Goal: Communication & Community: Answer question/provide support

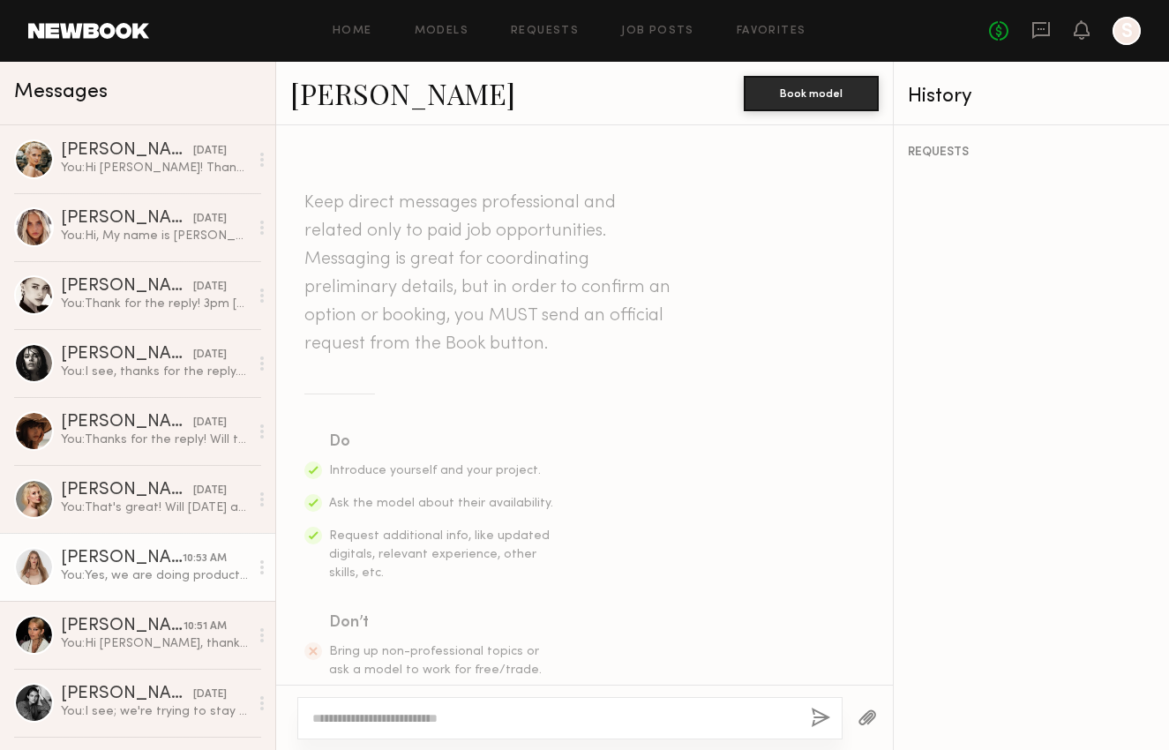
scroll to position [995, 0]
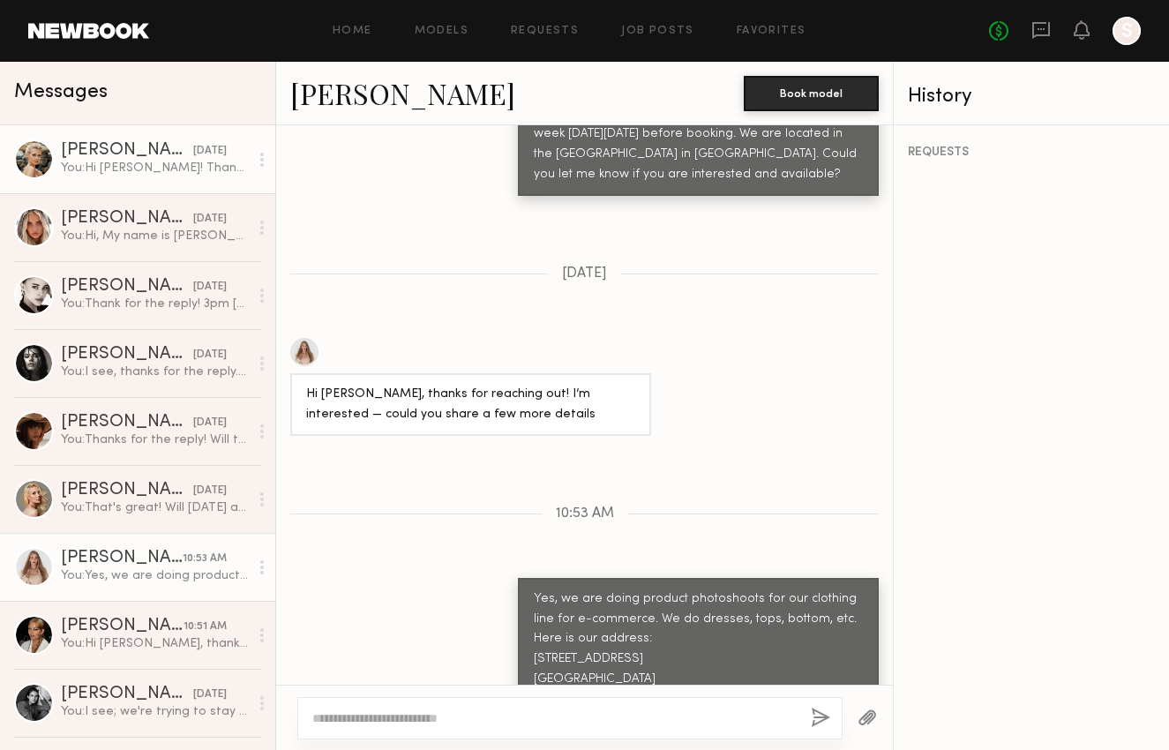
click at [139, 152] on div "[PERSON_NAME]" at bounding box center [127, 151] width 132 height 18
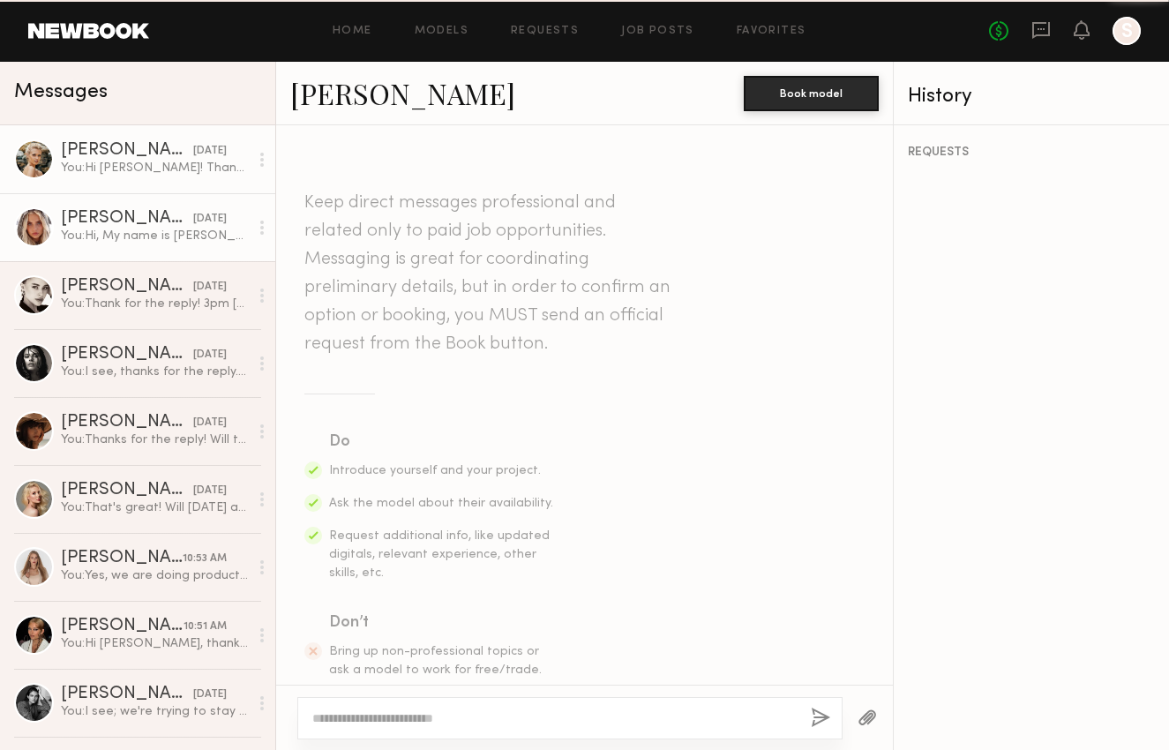
scroll to position [1493, 0]
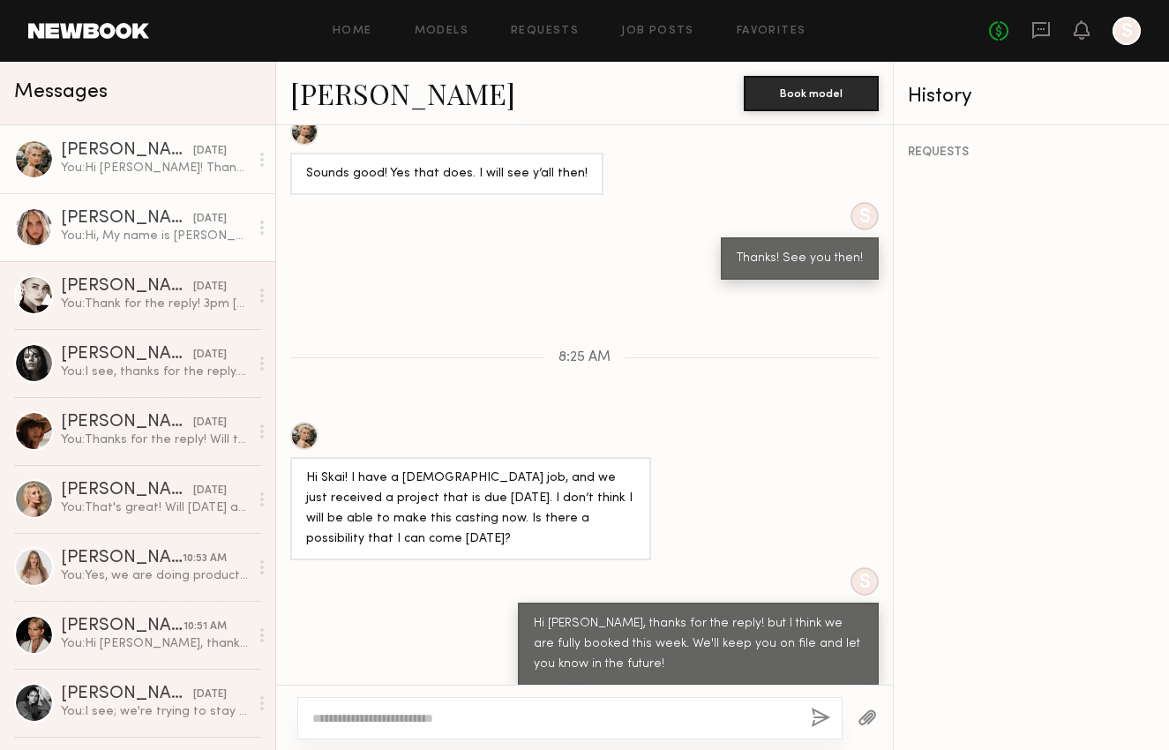
click at [167, 208] on link "[PERSON_NAME] [DATE] You: Hi, My name is [PERSON_NAME], I'm with [PERSON_NAME].…" at bounding box center [137, 227] width 275 height 68
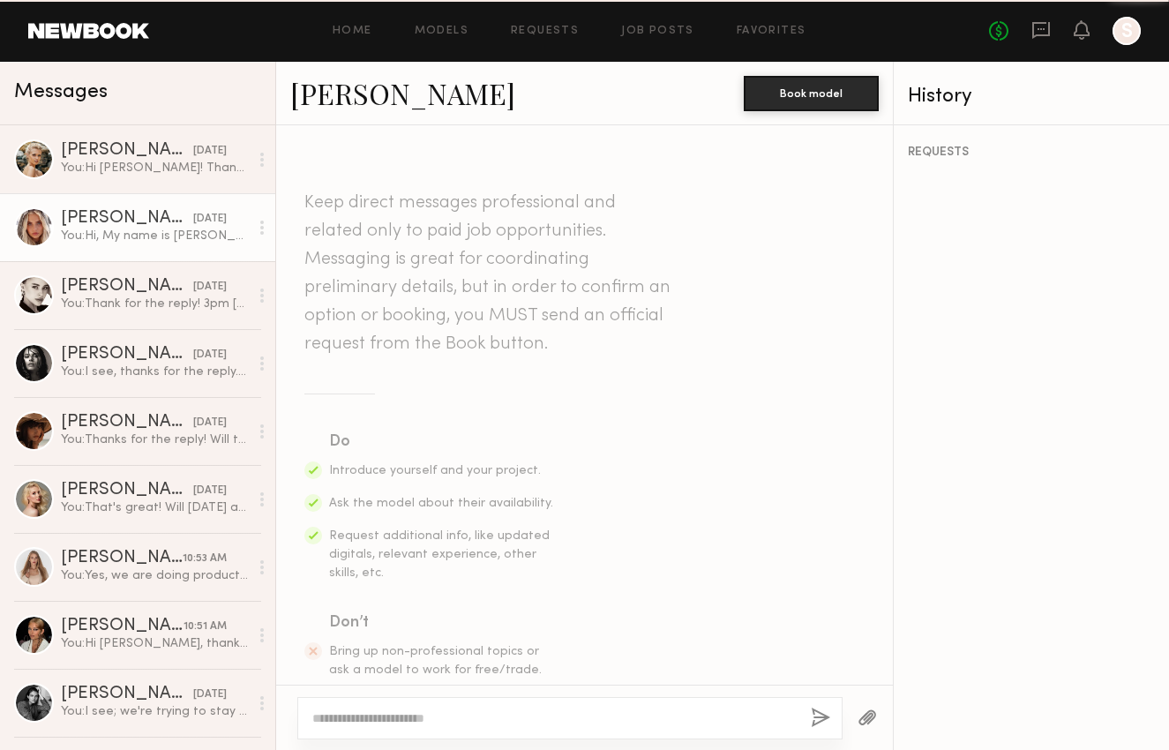
scroll to position [457, 0]
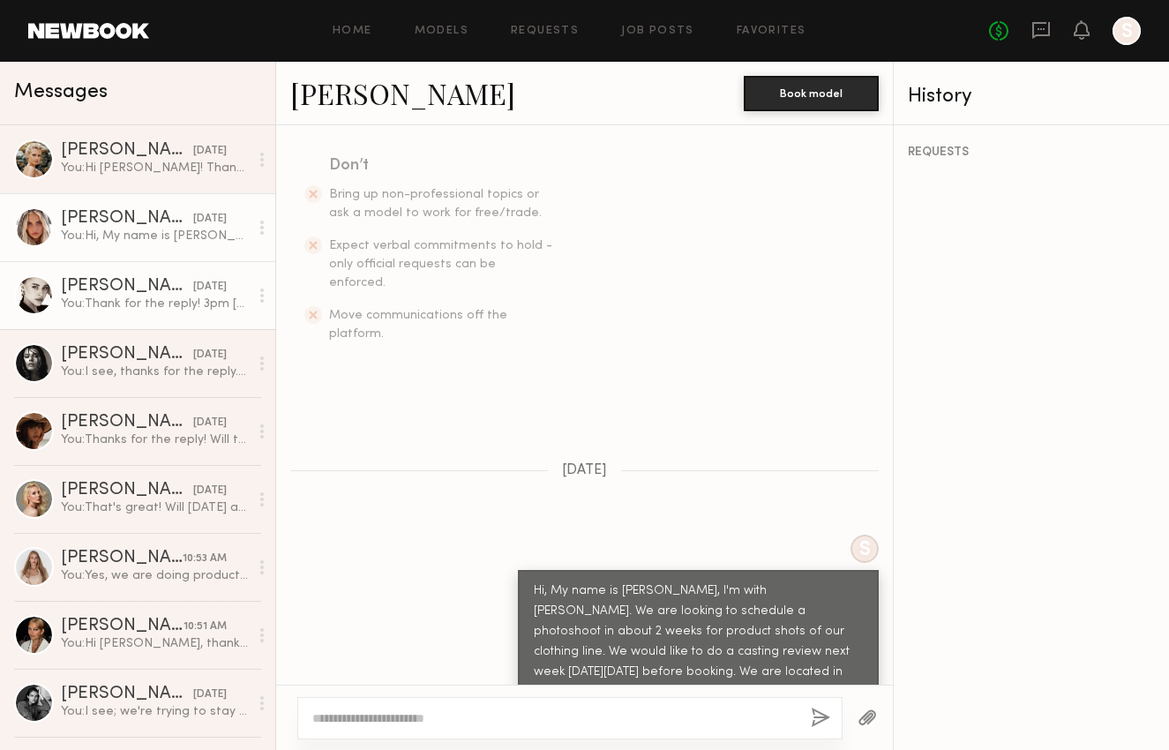
click at [193, 282] on div "[DATE]" at bounding box center [210, 287] width 34 height 17
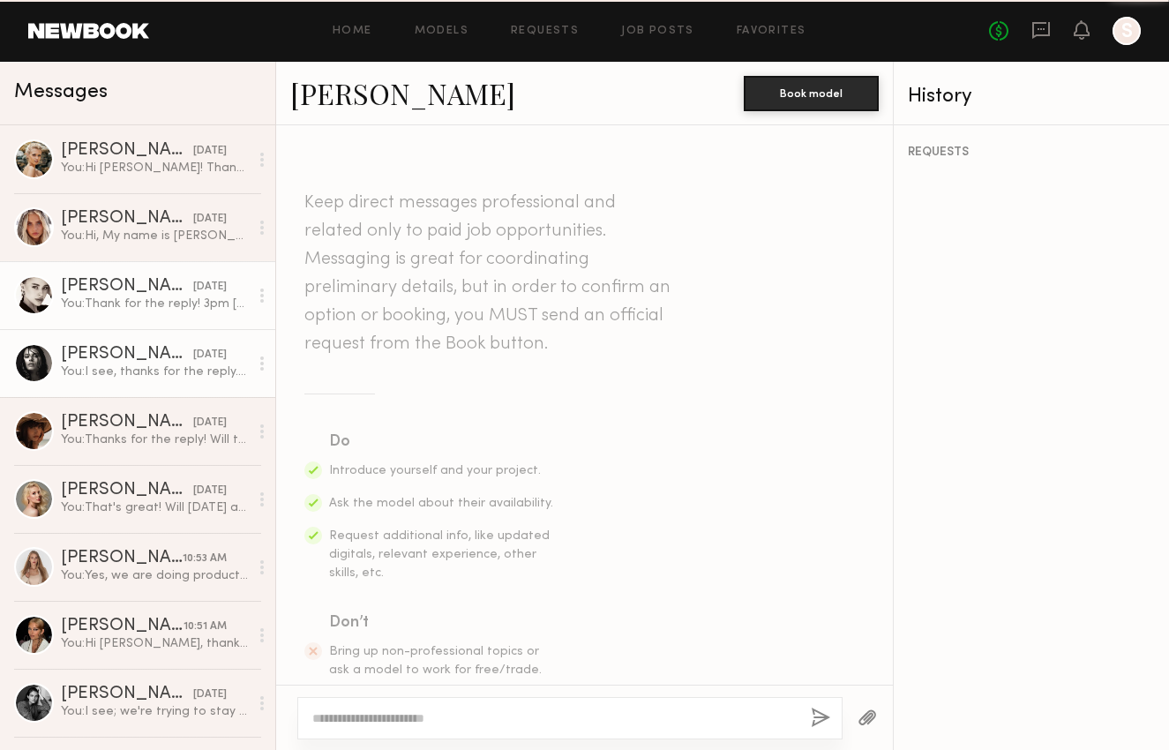
scroll to position [961, 0]
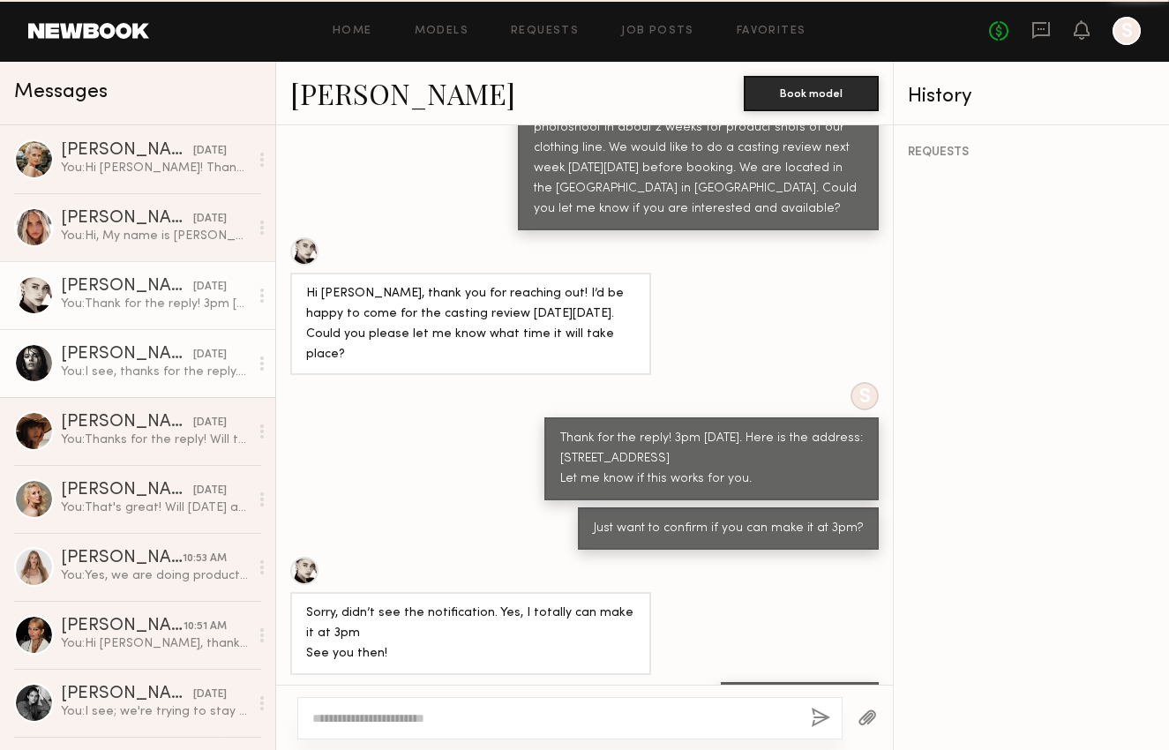
drag, startPoint x: 192, startPoint y: 368, endPoint x: 192, endPoint y: 377, distance: 8.9
click at [192, 368] on div "You: I see, thanks for the reply. We'll let you know in the future if anything …" at bounding box center [155, 372] width 188 height 17
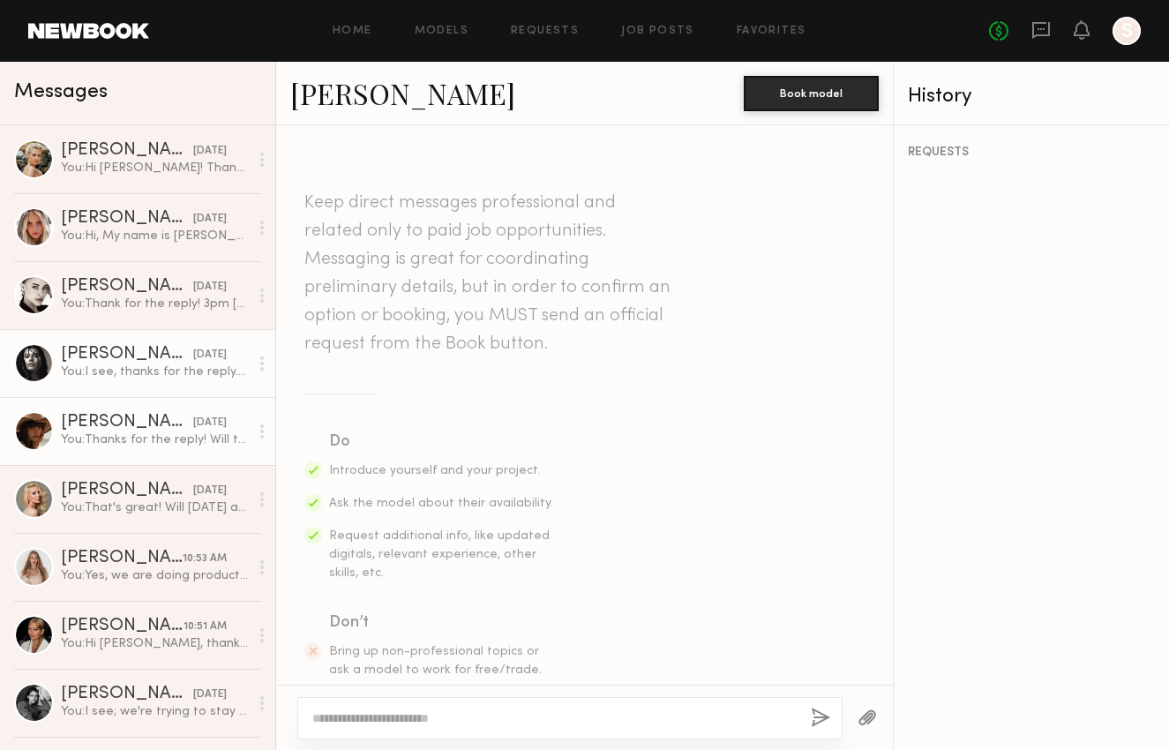
scroll to position [648, 0]
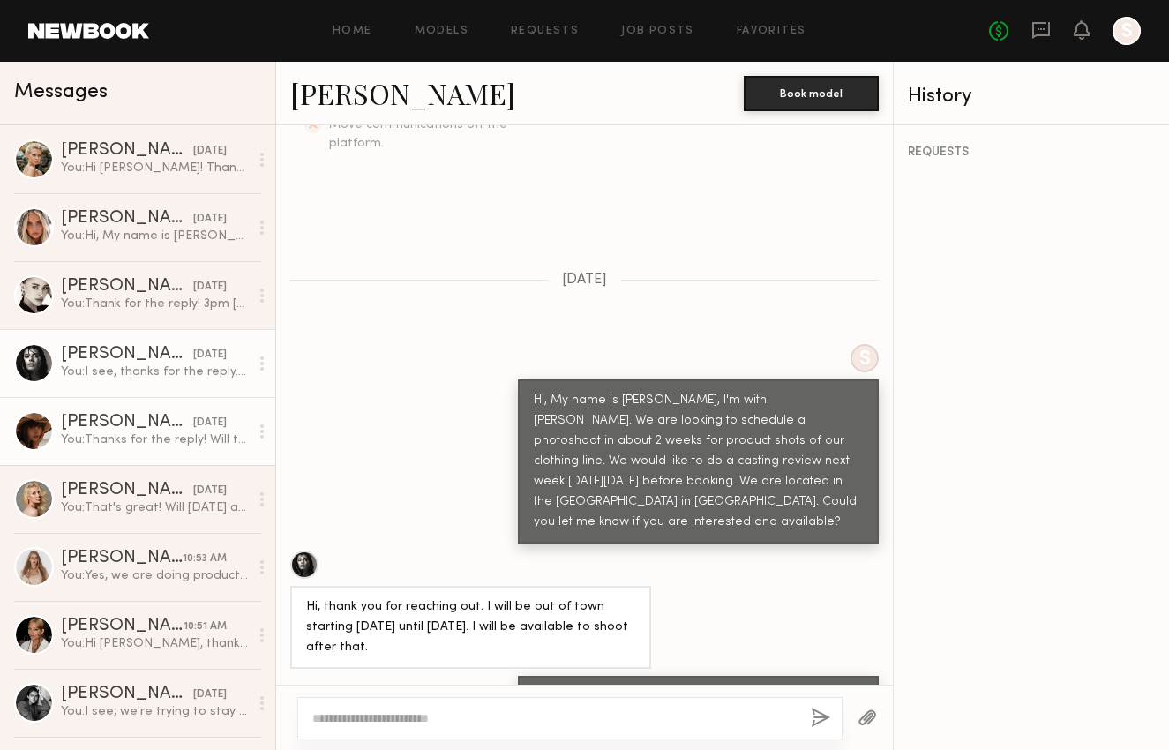
click at [193, 424] on div "[DATE]" at bounding box center [210, 423] width 34 height 17
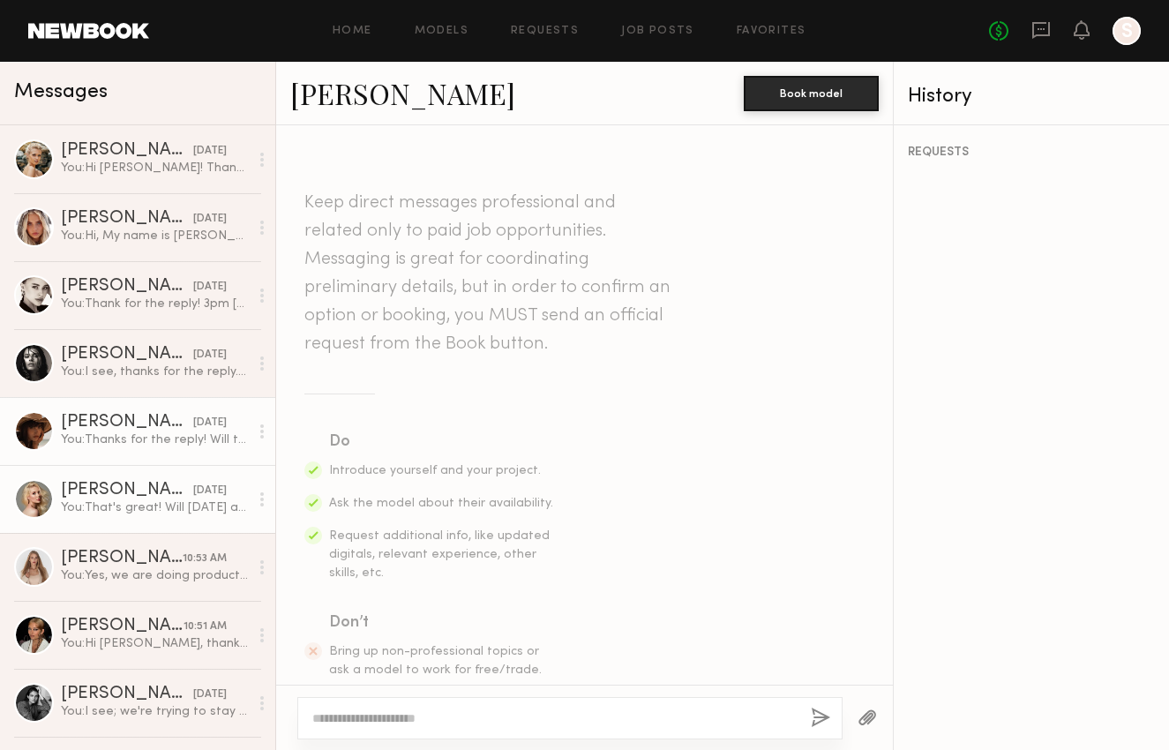
scroll to position [1238, 0]
